Goal: Task Accomplishment & Management: Manage account settings

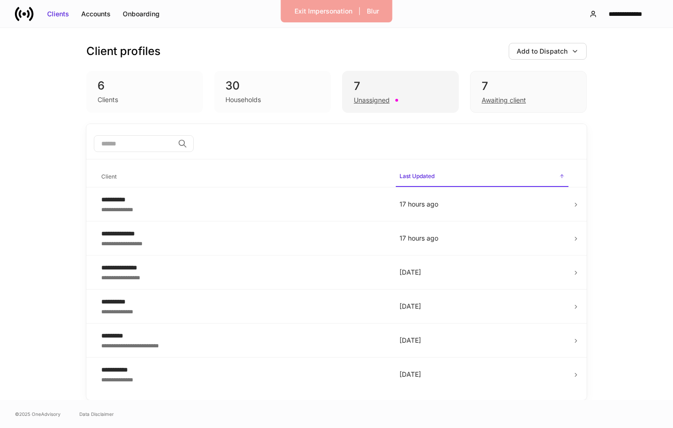
click at [362, 99] on div "Unassigned" at bounding box center [372, 100] width 36 height 9
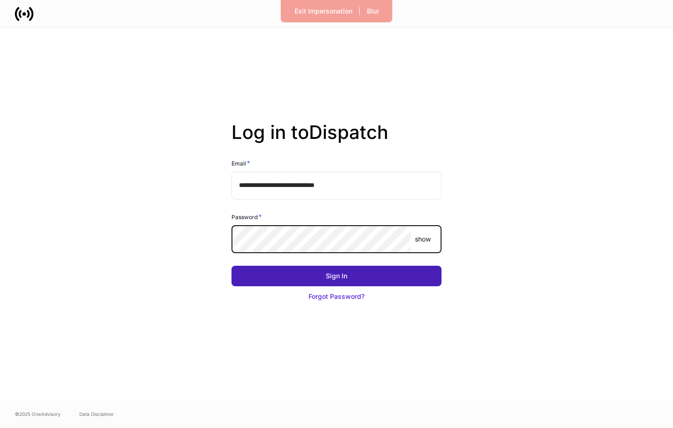
click at [358, 277] on button "Sign In" at bounding box center [336, 276] width 210 height 21
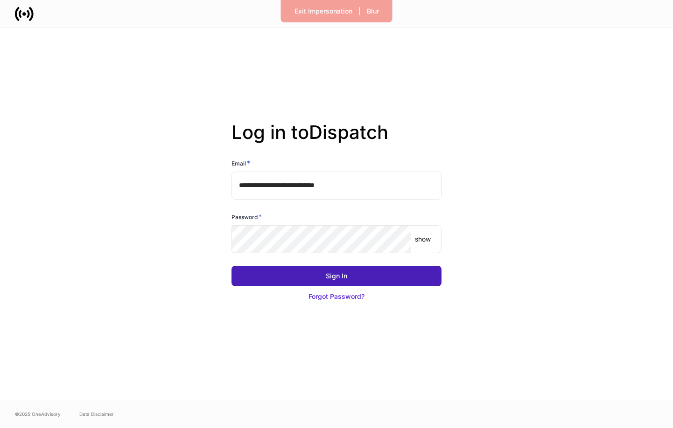
click at [358, 277] on button "Sign In" at bounding box center [336, 276] width 210 height 21
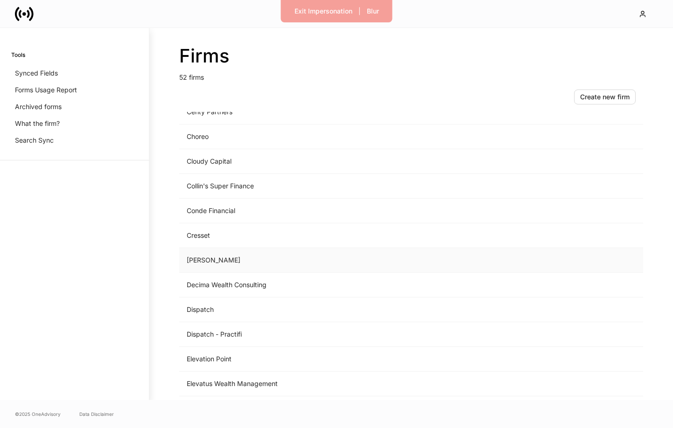
scroll to position [326, 0]
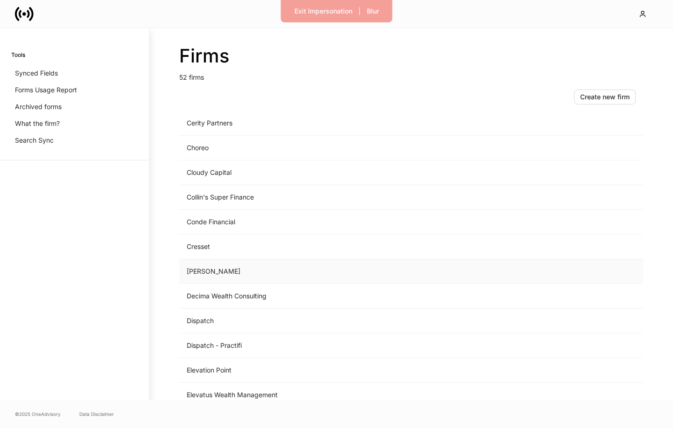
drag, startPoint x: 236, startPoint y: 270, endPoint x: 242, endPoint y: 268, distance: 5.5
click at [236, 270] on td "[PERSON_NAME]" at bounding box center [333, 271] width 309 height 25
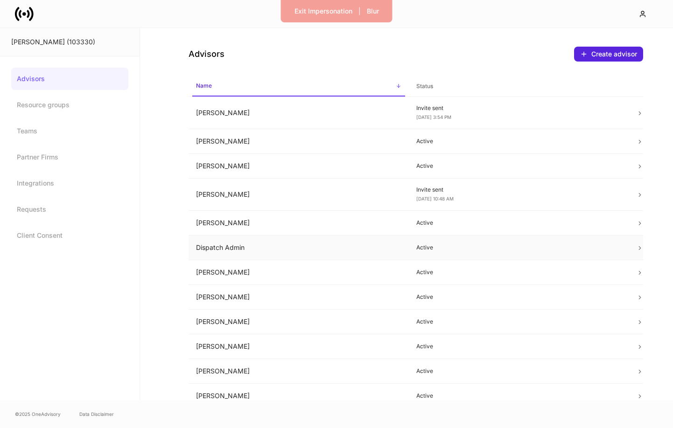
drag, startPoint x: 250, startPoint y: 250, endPoint x: 276, endPoint y: 241, distance: 27.7
click at [251, 249] on td "Dispatch Admin" at bounding box center [298, 248] width 220 height 25
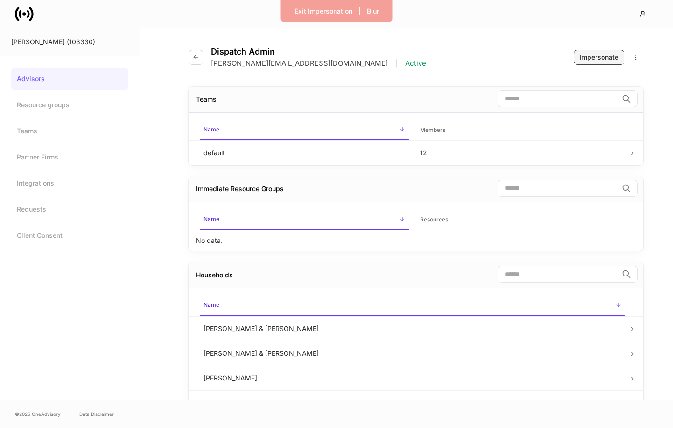
click at [608, 62] on button "Impersonate" at bounding box center [598, 57] width 51 height 15
